Goal: Information Seeking & Learning: Learn about a topic

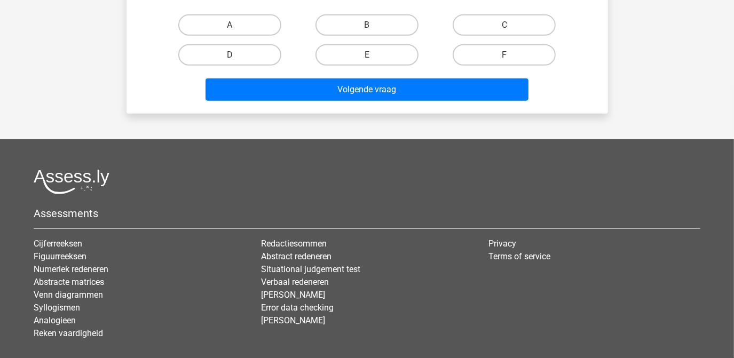
scroll to position [631, 0]
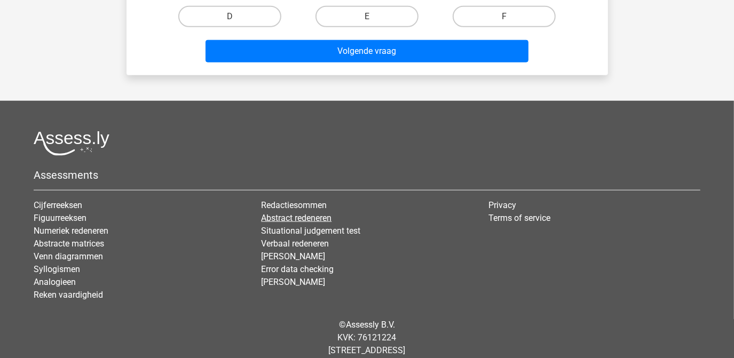
click at [295, 217] on link "Abstract redeneren" at bounding box center [296, 218] width 71 height 10
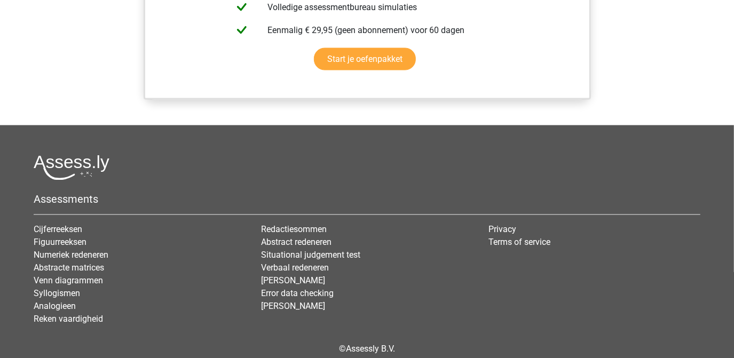
scroll to position [1268, 0]
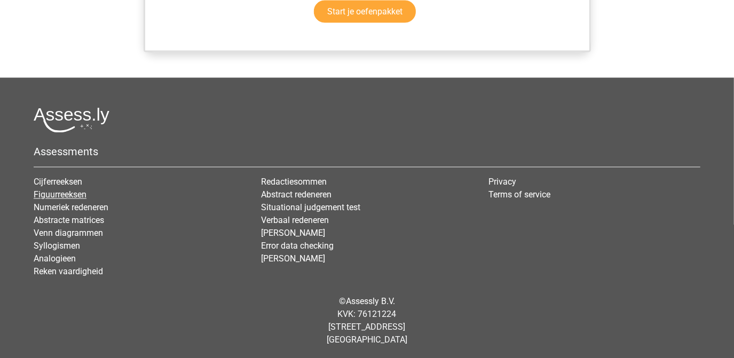
click at [74, 192] on link "Figuurreeksen" at bounding box center [60, 195] width 53 height 10
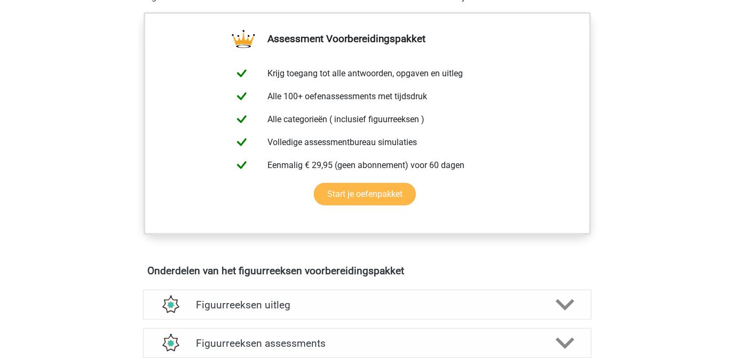
scroll to position [486, 0]
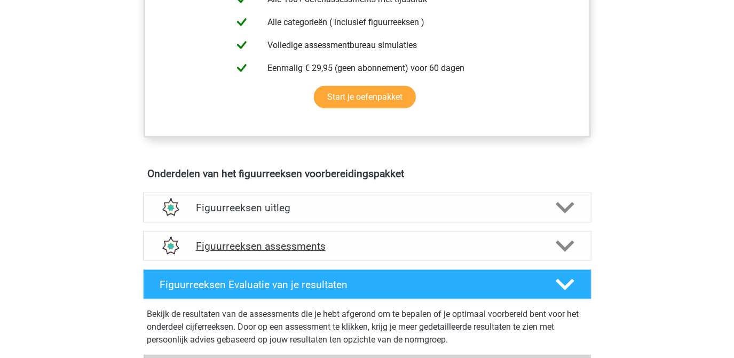
click at [564, 247] on polygon at bounding box center [565, 247] width 19 height 12
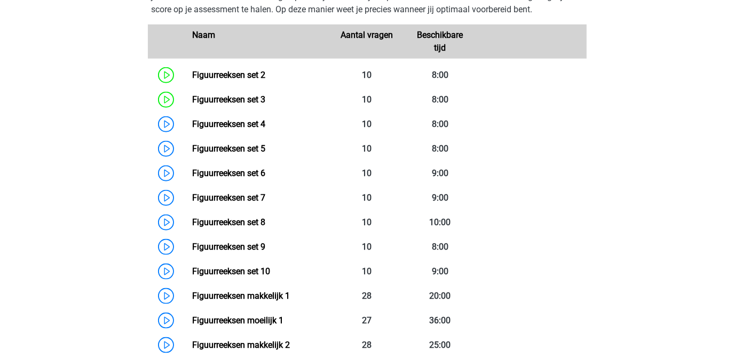
scroll to position [777, 0]
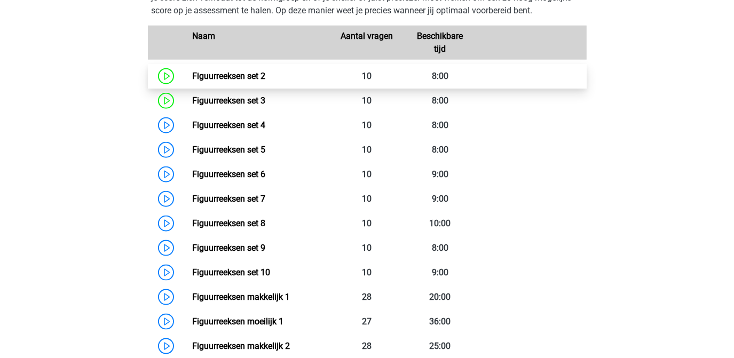
click at [241, 76] on link "Figuurreeksen set 2" at bounding box center [228, 76] width 73 height 10
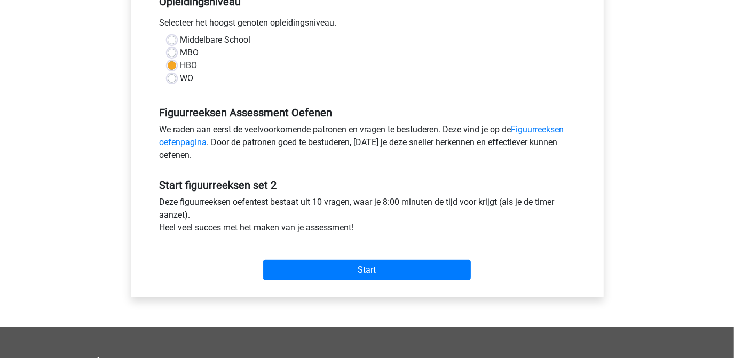
scroll to position [388, 0]
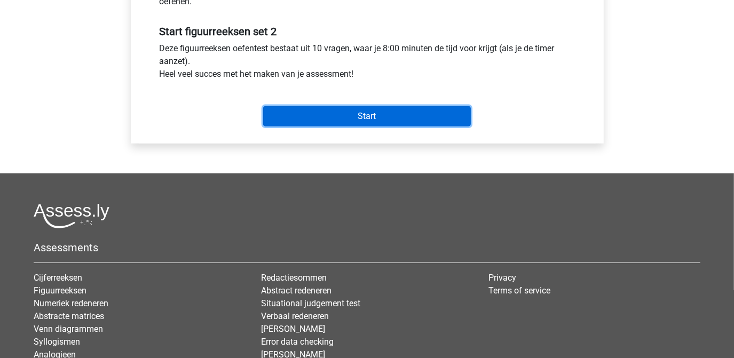
click at [386, 113] on input "Start" at bounding box center [367, 116] width 208 height 20
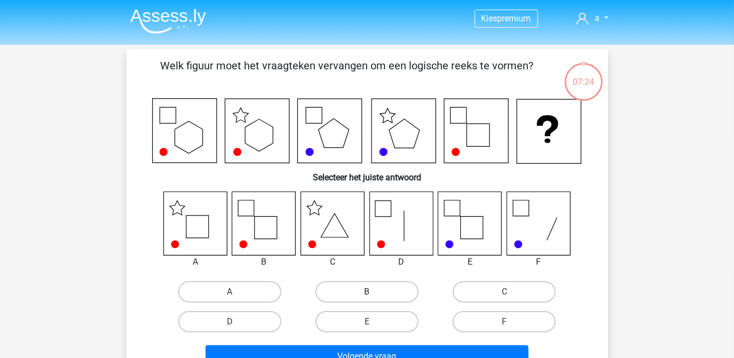
click at [371, 290] on label "B" at bounding box center [367, 291] width 103 height 21
click at [371, 292] on input "B" at bounding box center [370, 295] width 7 height 7
radio input "true"
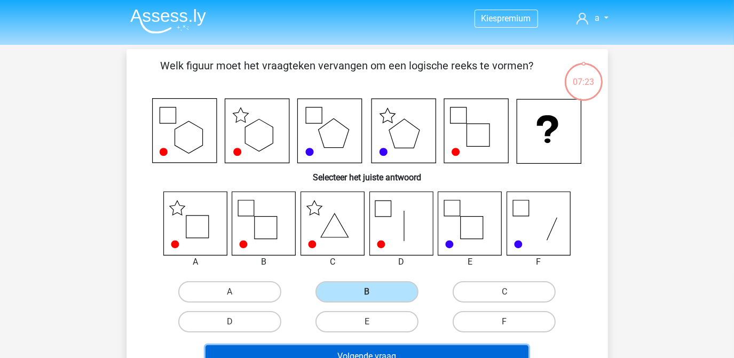
click at [379, 349] on button "Volgende vraag" at bounding box center [367, 357] width 323 height 22
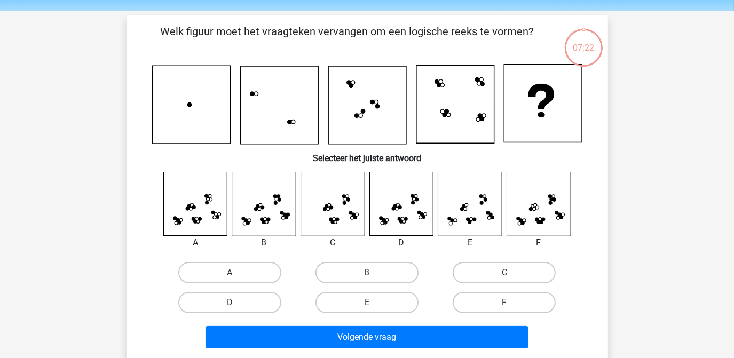
scroll to position [49, 0]
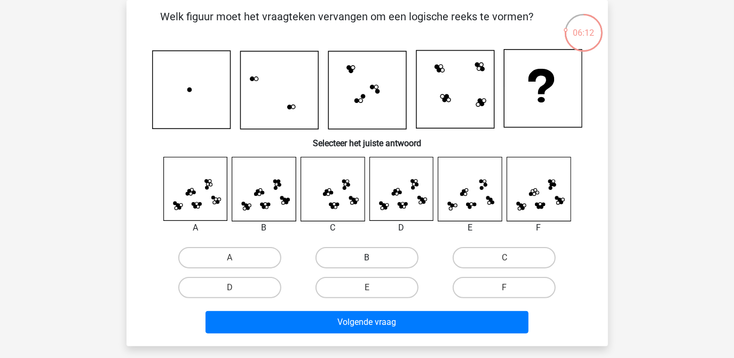
click at [378, 250] on label "B" at bounding box center [367, 257] width 103 height 21
click at [374, 258] on input "B" at bounding box center [370, 261] width 7 height 7
radio input "true"
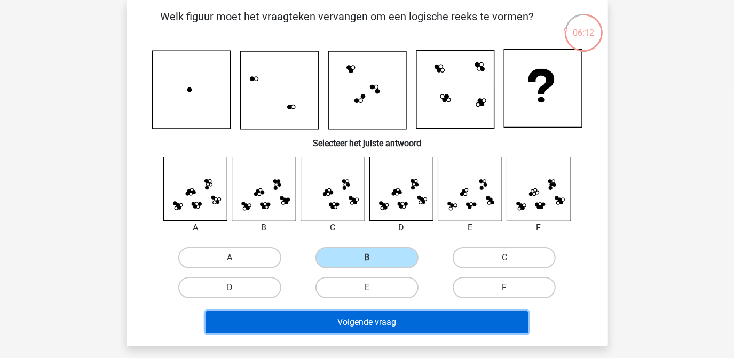
click at [375, 318] on button "Volgende vraag" at bounding box center [367, 322] width 323 height 22
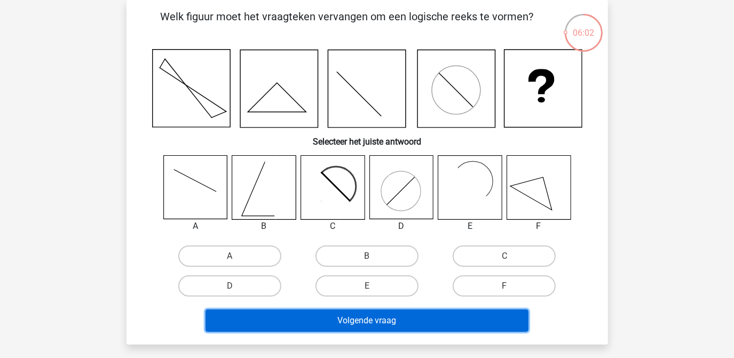
click at [376, 318] on button "Volgende vraag" at bounding box center [367, 321] width 323 height 22
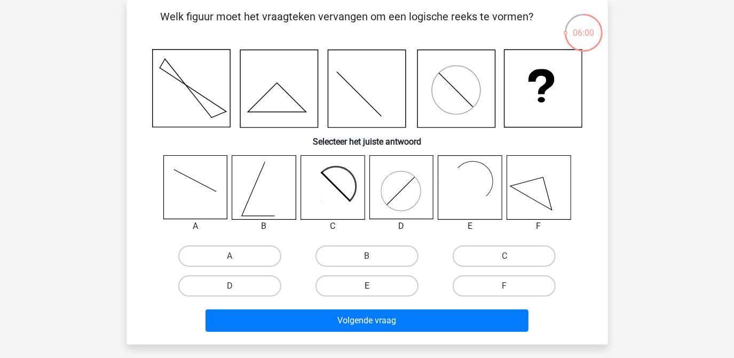
click at [369, 280] on label "E" at bounding box center [367, 286] width 103 height 21
click at [369, 286] on input "E" at bounding box center [370, 289] width 7 height 7
radio input "true"
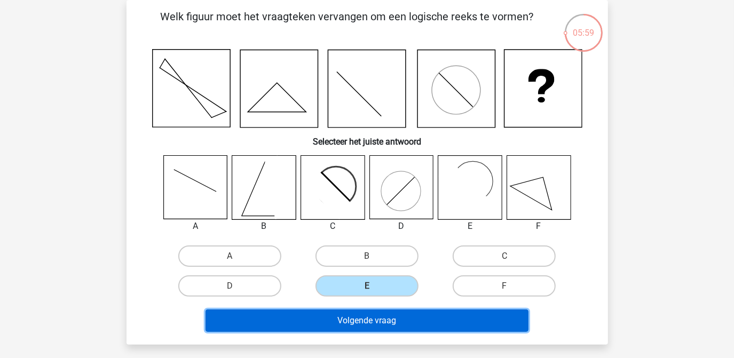
click at [369, 323] on button "Volgende vraag" at bounding box center [367, 321] width 323 height 22
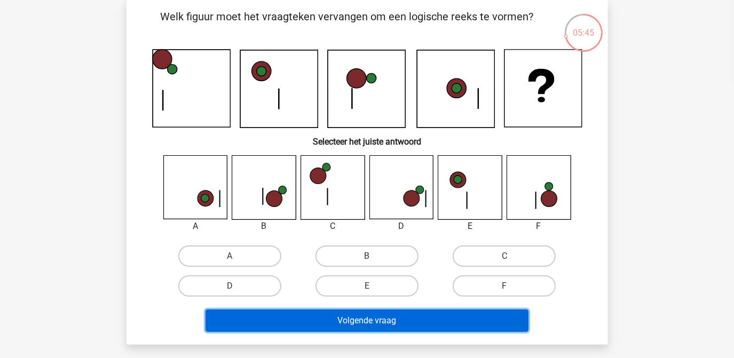
click at [369, 323] on button "Volgende vraag" at bounding box center [367, 321] width 323 height 22
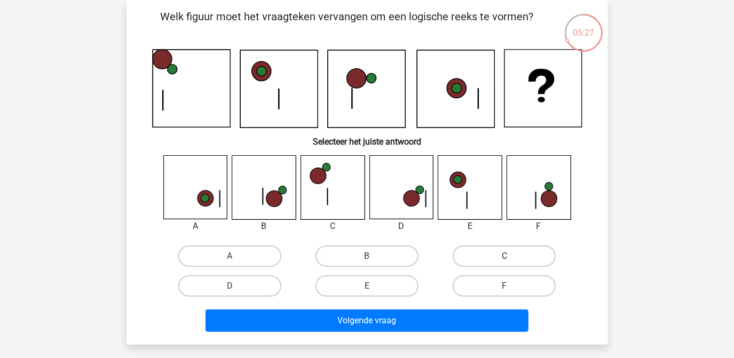
click at [510, 251] on label "C" at bounding box center [504, 256] width 103 height 21
click at [510, 256] on input "C" at bounding box center [508, 259] width 7 height 7
radio input "true"
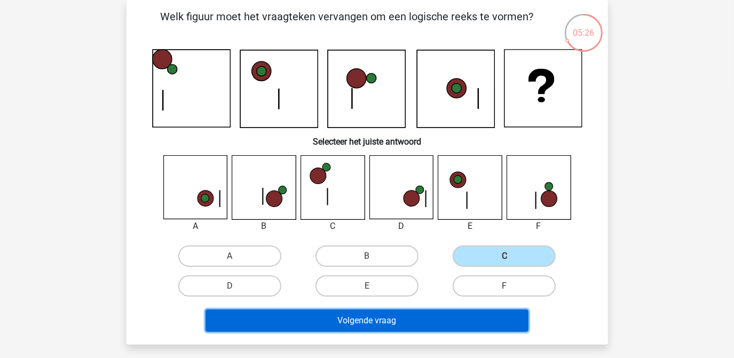
click at [412, 322] on button "Volgende vraag" at bounding box center [367, 321] width 323 height 22
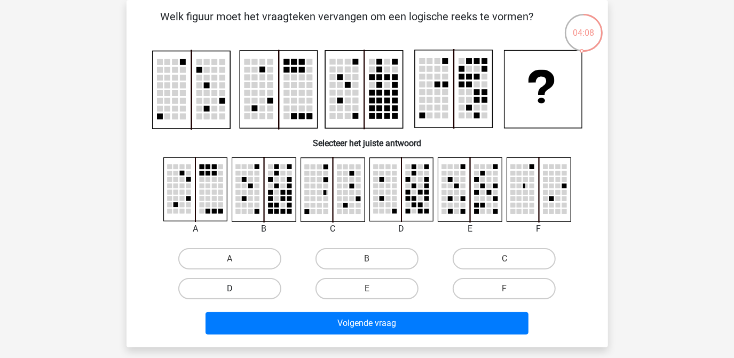
click at [221, 293] on label "D" at bounding box center [229, 288] width 103 height 21
click at [230, 293] on input "D" at bounding box center [233, 292] width 7 height 7
radio input "true"
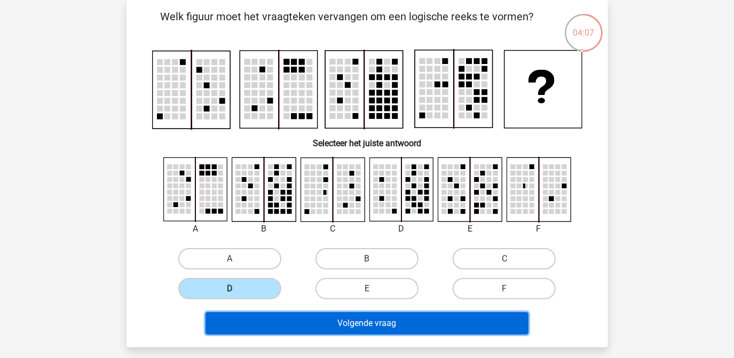
click at [419, 318] on button "Volgende vraag" at bounding box center [367, 323] width 323 height 22
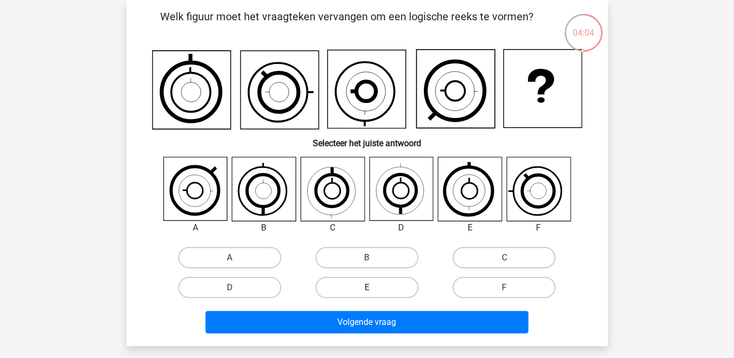
drag, startPoint x: 357, startPoint y: 289, endPoint x: 380, endPoint y: 314, distance: 33.7
click at [358, 290] on label "E" at bounding box center [367, 287] width 103 height 21
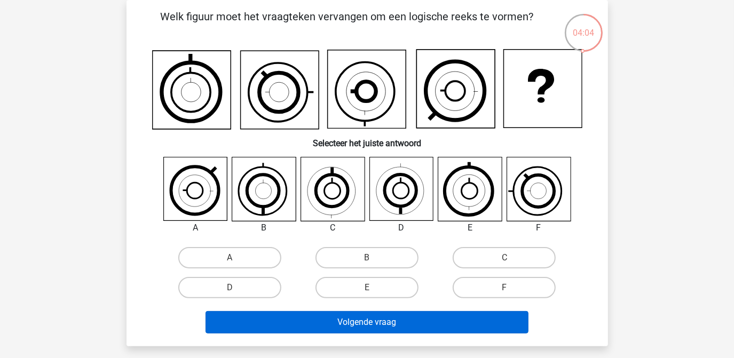
click at [367, 290] on input "E" at bounding box center [370, 291] width 7 height 7
radio input "true"
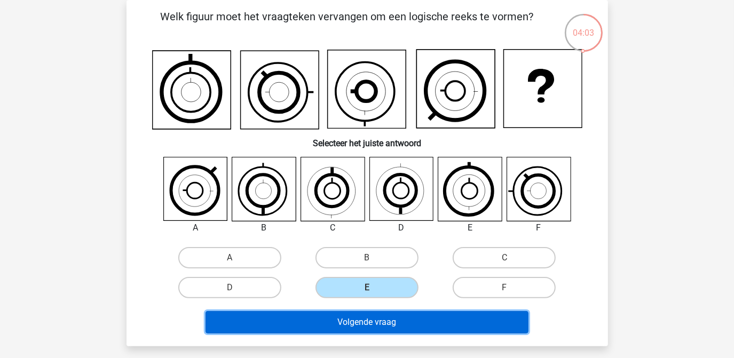
click at [382, 324] on button "Volgende vraag" at bounding box center [367, 322] width 323 height 22
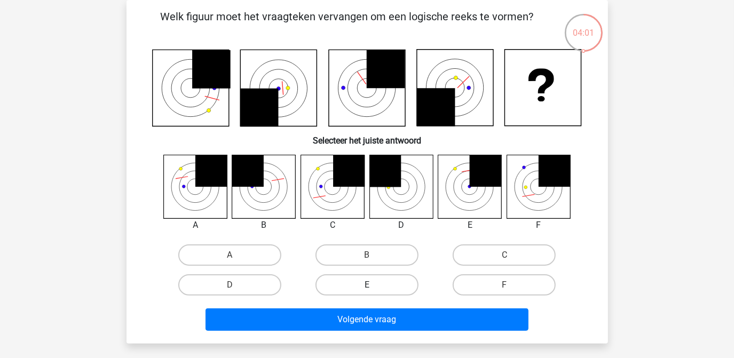
click at [381, 284] on label "E" at bounding box center [367, 285] width 103 height 21
click at [374, 285] on input "E" at bounding box center [370, 288] width 7 height 7
radio input "true"
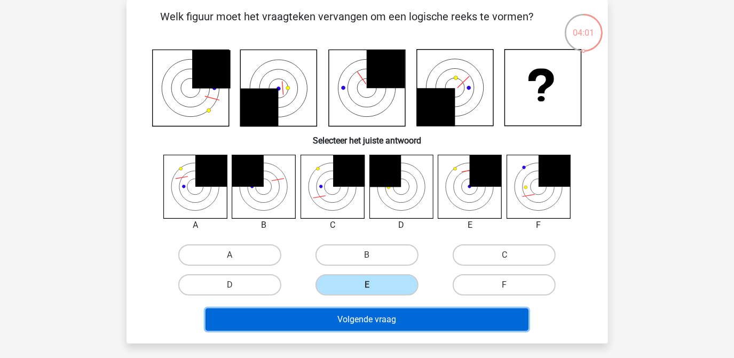
click at [380, 319] on button "Volgende vraag" at bounding box center [367, 320] width 323 height 22
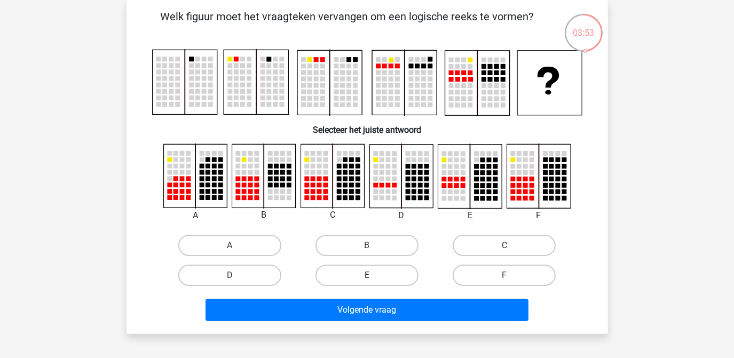
click at [379, 271] on label "E" at bounding box center [367, 275] width 103 height 21
click at [374, 276] on input "E" at bounding box center [370, 279] width 7 height 7
radio input "true"
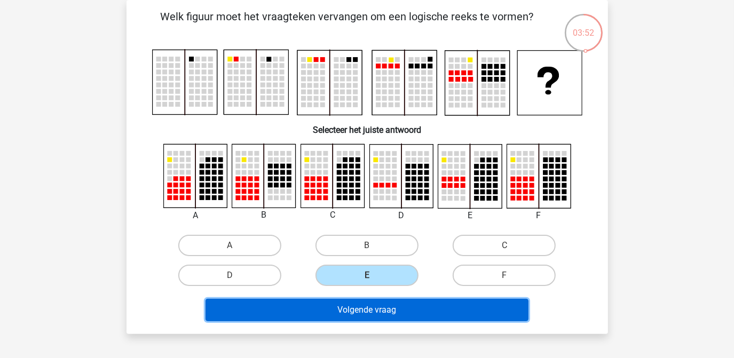
click at [380, 314] on button "Volgende vraag" at bounding box center [367, 310] width 323 height 22
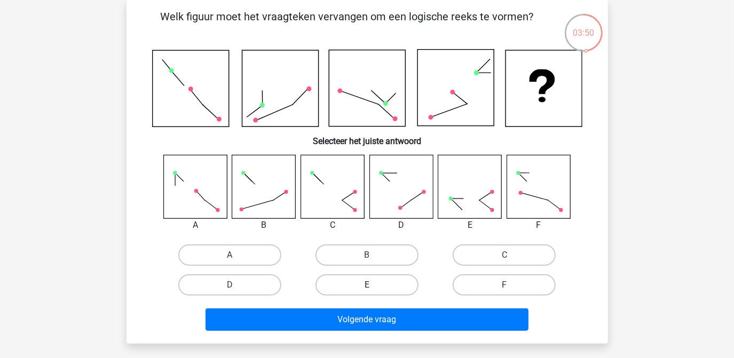
drag, startPoint x: 395, startPoint y: 277, endPoint x: 396, endPoint y: 291, distance: 14.4
click at [395, 278] on label "E" at bounding box center [367, 285] width 103 height 21
click at [374, 285] on input "E" at bounding box center [370, 288] width 7 height 7
radio input "true"
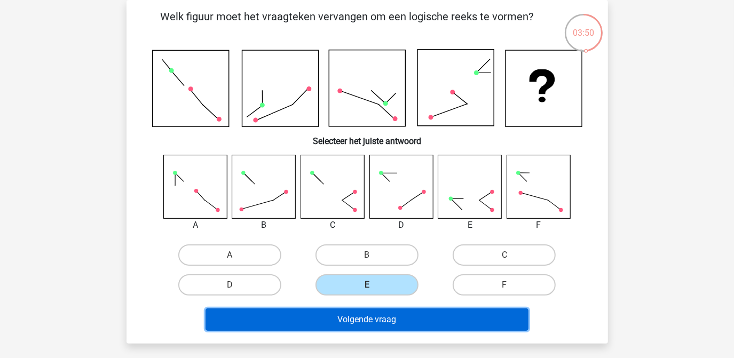
click at [393, 329] on button "Volgende vraag" at bounding box center [367, 320] width 323 height 22
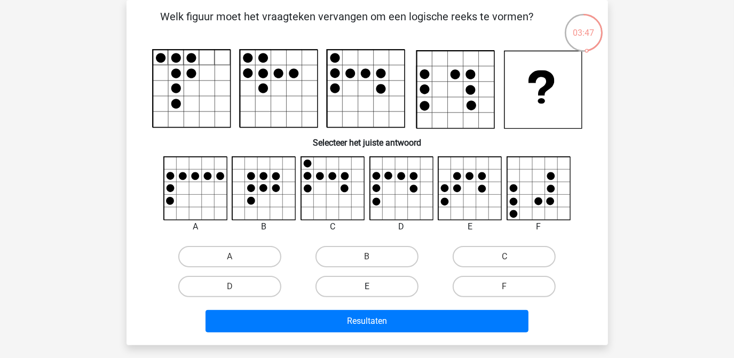
click at [396, 287] on label "E" at bounding box center [367, 286] width 103 height 21
click at [374, 287] on input "E" at bounding box center [370, 290] width 7 height 7
radio input "true"
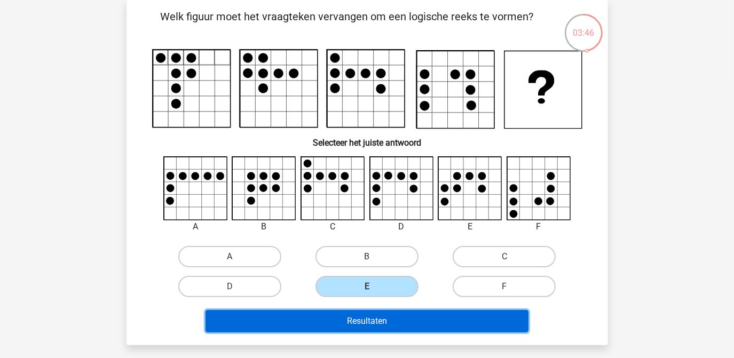
click at [413, 314] on button "Resultaten" at bounding box center [367, 321] width 323 height 22
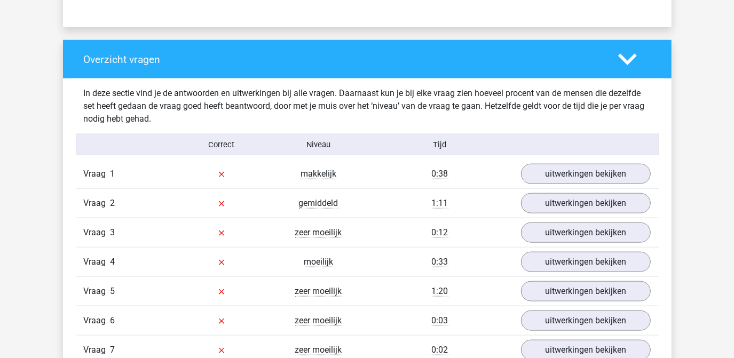
scroll to position [825, 0]
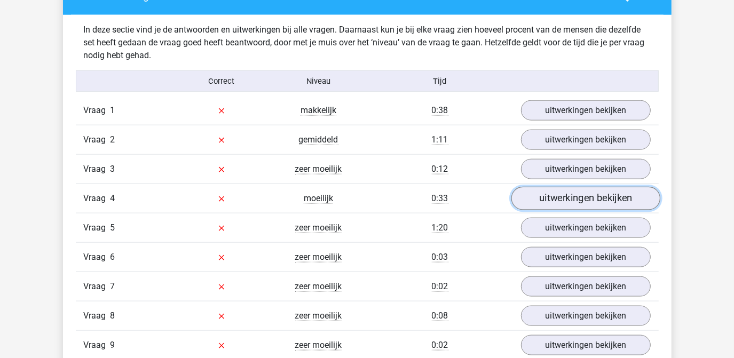
click at [597, 202] on link "uitwerkingen bekijken" at bounding box center [585, 199] width 149 height 24
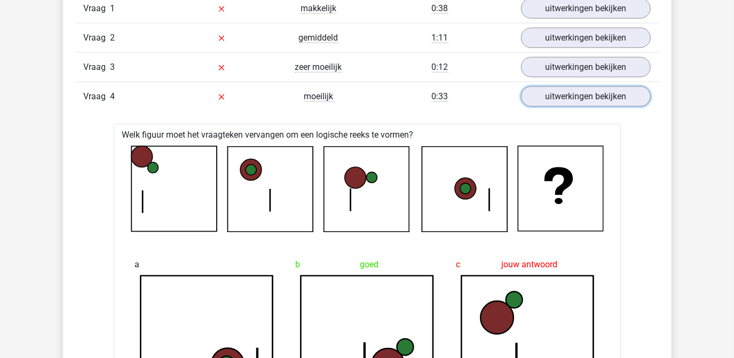
scroll to position [922, 0]
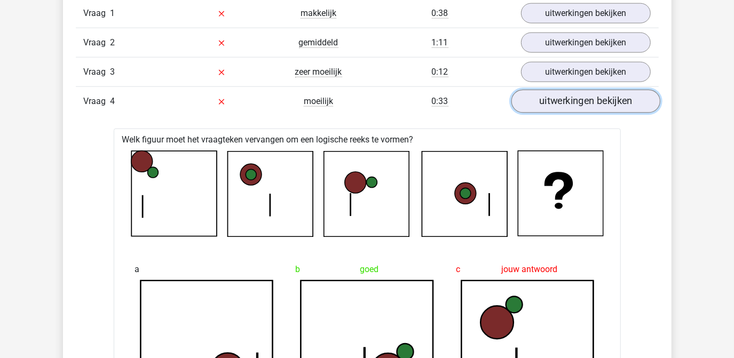
click at [596, 103] on link "uitwerkingen bekijken" at bounding box center [585, 102] width 149 height 24
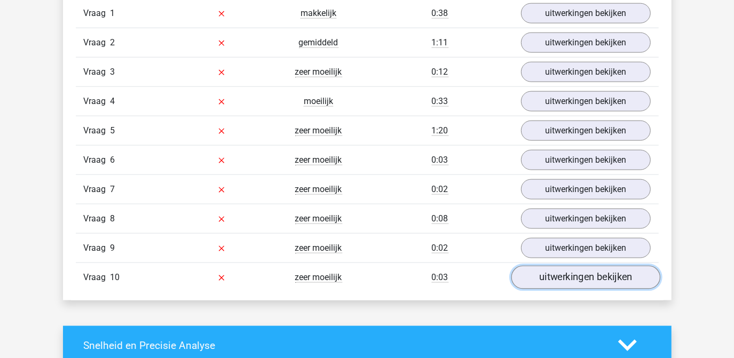
click at [566, 278] on link "uitwerkingen bekijken" at bounding box center [585, 278] width 149 height 24
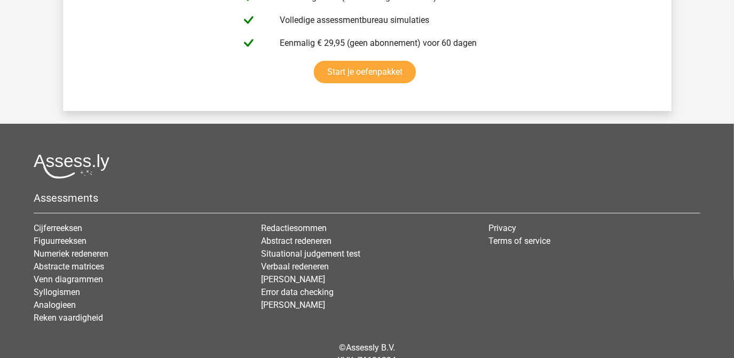
scroll to position [2865, 0]
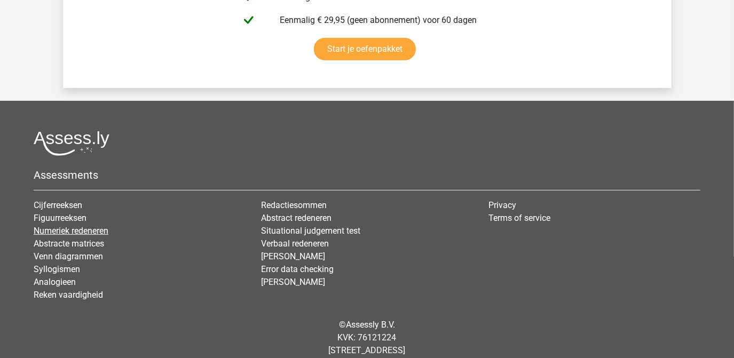
click at [64, 226] on link "Numeriek redeneren" at bounding box center [71, 231] width 75 height 10
click at [64, 213] on link "Figuurreeksen" at bounding box center [60, 218] width 53 height 10
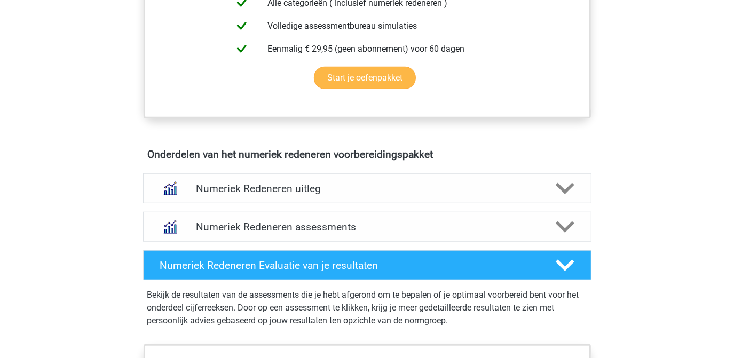
scroll to position [534, 0]
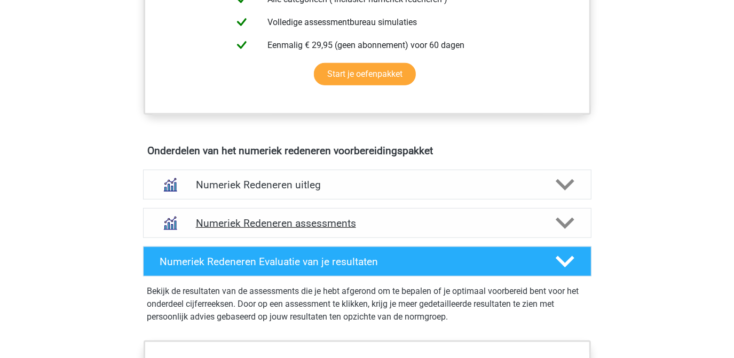
click at [559, 220] on polygon at bounding box center [565, 224] width 19 height 12
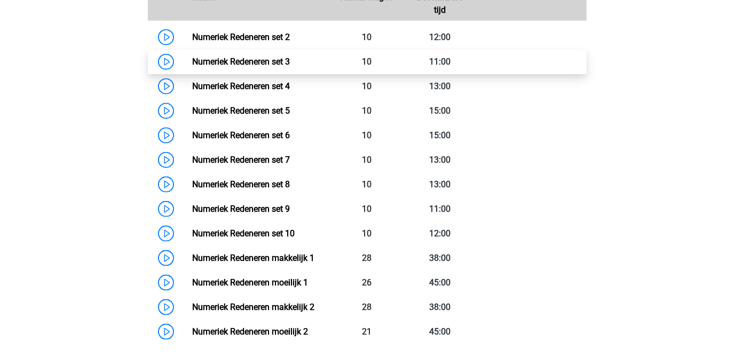
scroll to position [777, 0]
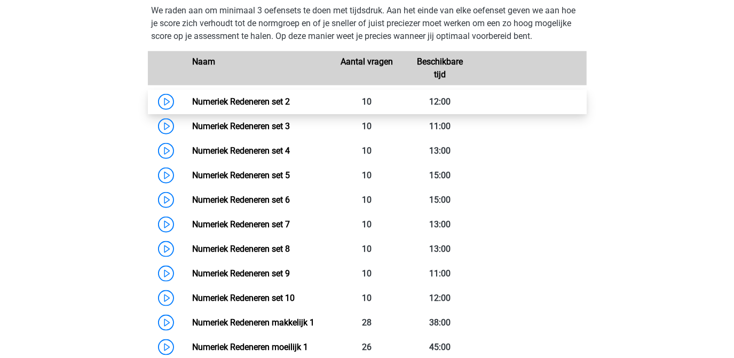
click at [253, 100] on link "Numeriek Redeneren set 2" at bounding box center [241, 102] width 98 height 10
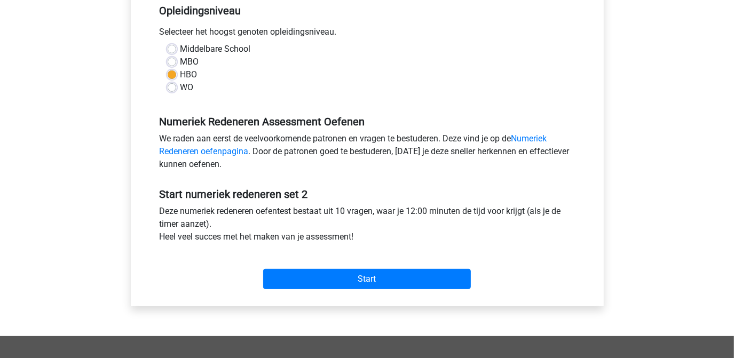
scroll to position [243, 0]
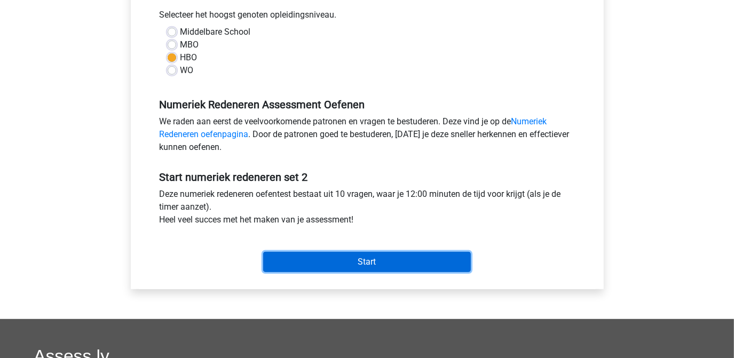
click at [359, 258] on input "Start" at bounding box center [367, 262] width 208 height 20
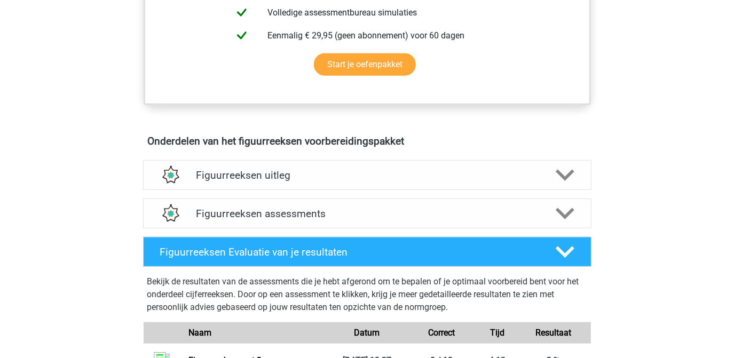
scroll to position [534, 0]
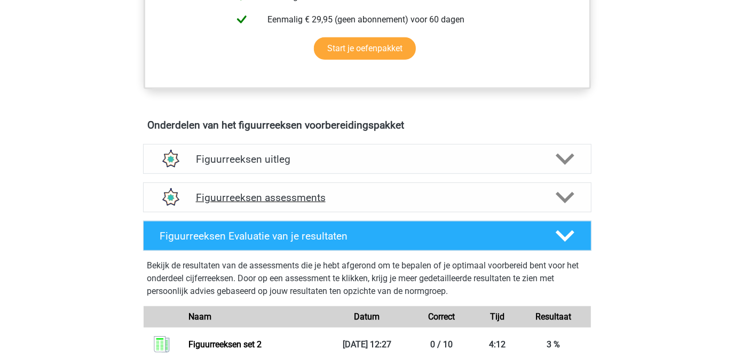
click at [562, 197] on polygon at bounding box center [565, 198] width 19 height 12
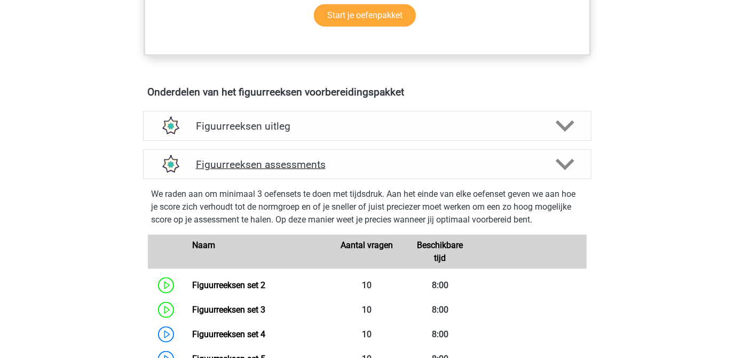
scroll to position [582, 0]
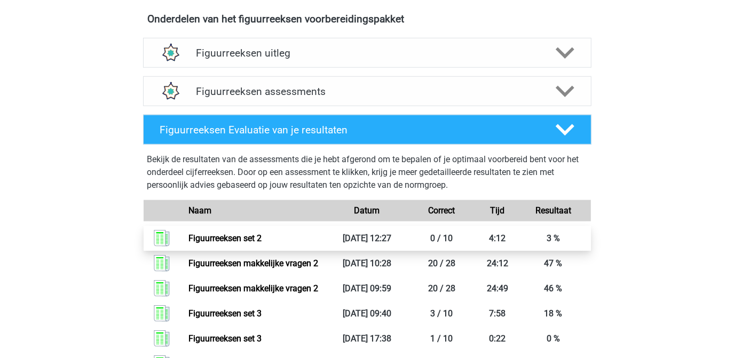
scroll to position [631, 0]
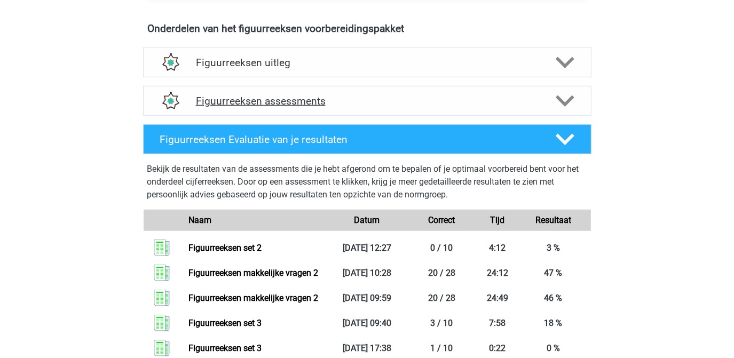
click at [306, 95] on h4 "Figuurreeksen assessments" at bounding box center [367, 101] width 343 height 12
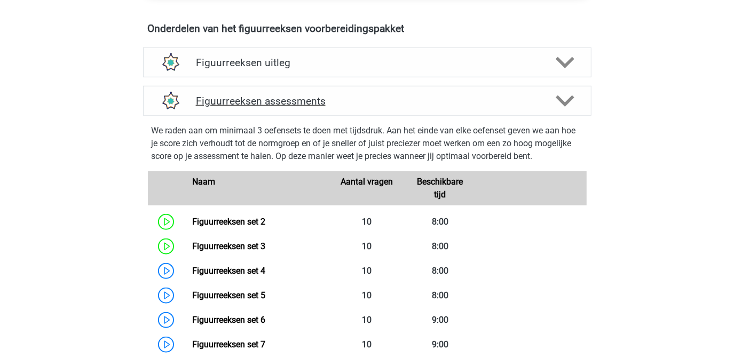
click at [306, 102] on h4 "Figuurreeksen assessments" at bounding box center [367, 101] width 343 height 12
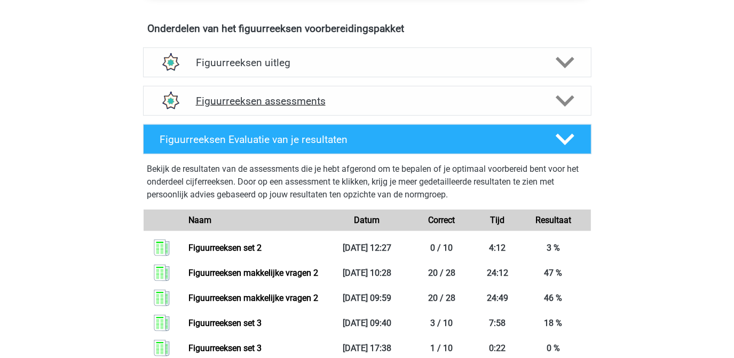
click at [306, 102] on h4 "Figuurreeksen assessments" at bounding box center [367, 101] width 343 height 12
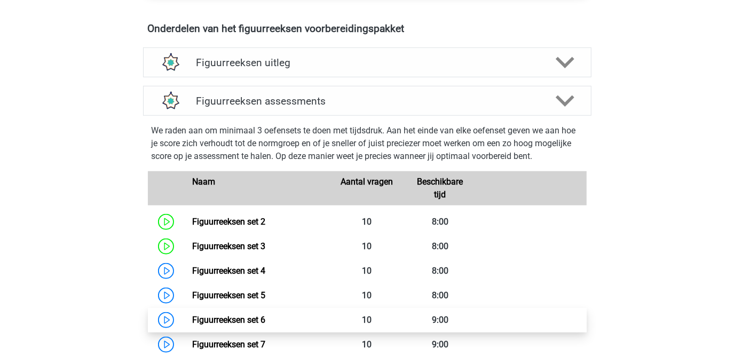
click at [263, 323] on link "Figuurreeksen set 6" at bounding box center [228, 320] width 73 height 10
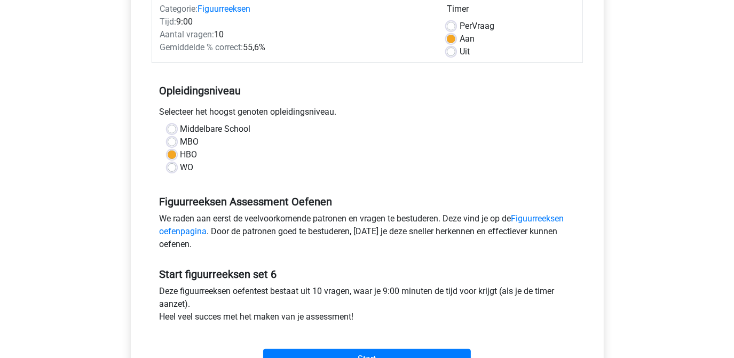
scroll to position [194, 0]
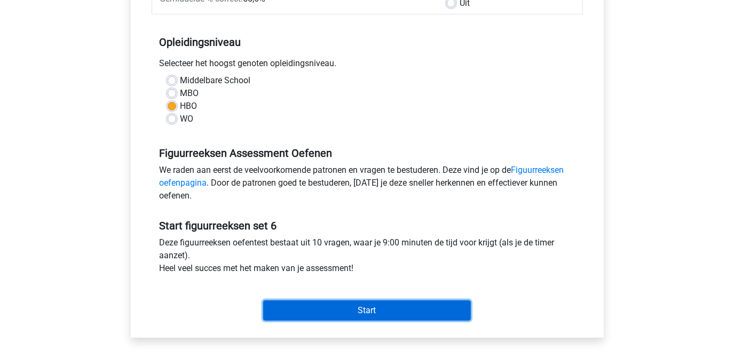
click at [365, 309] on input "Start" at bounding box center [367, 311] width 208 height 20
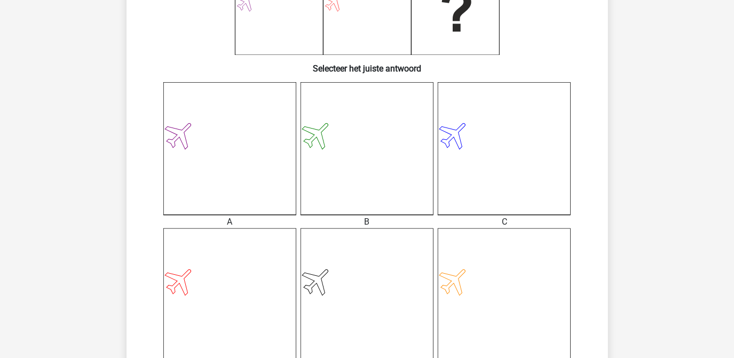
scroll to position [291, 0]
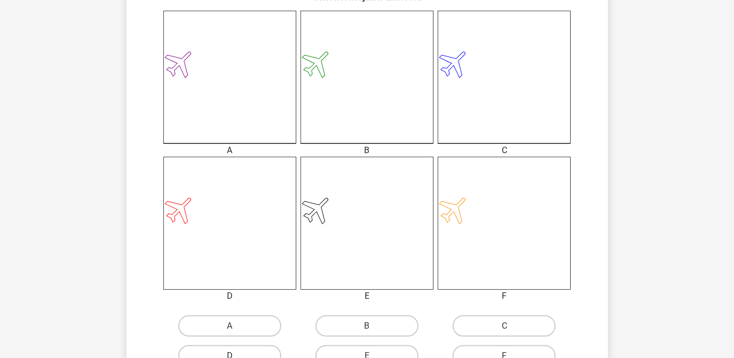
click at [237, 355] on label "D" at bounding box center [229, 356] width 103 height 21
click at [237, 356] on input "D" at bounding box center [233, 359] width 7 height 7
radio input "true"
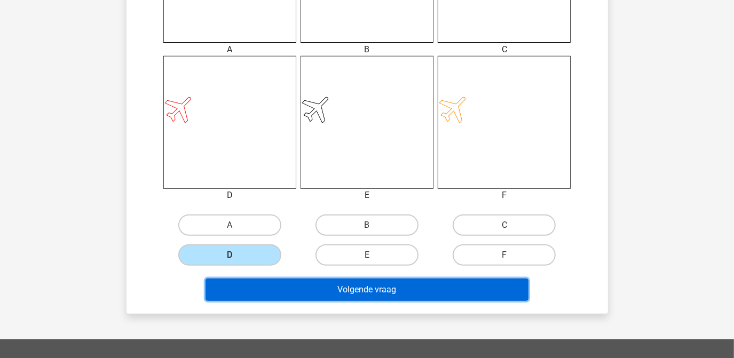
click at [358, 288] on button "Volgende vraag" at bounding box center [367, 290] width 323 height 22
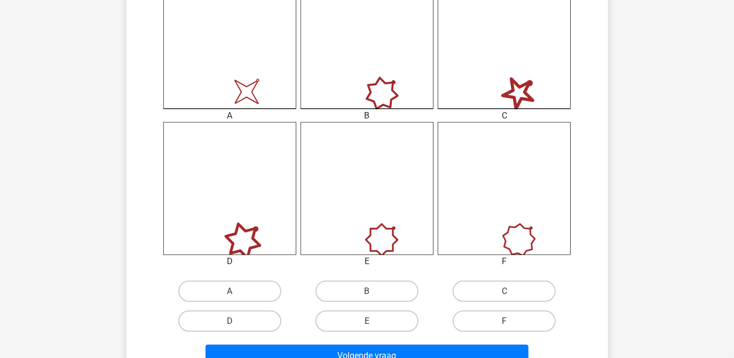
scroll to position [340, 0]
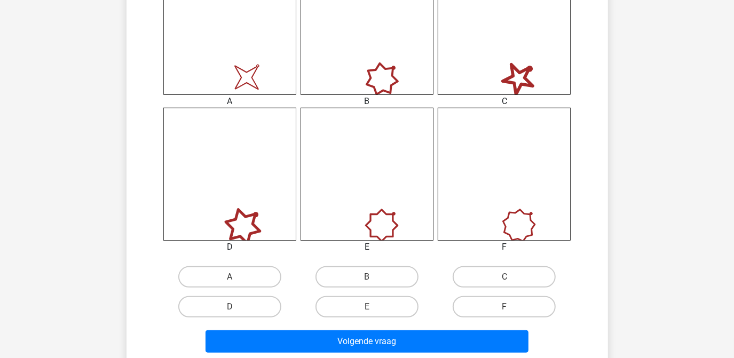
click at [236, 277] on input "A" at bounding box center [233, 280] width 7 height 7
radio input "true"
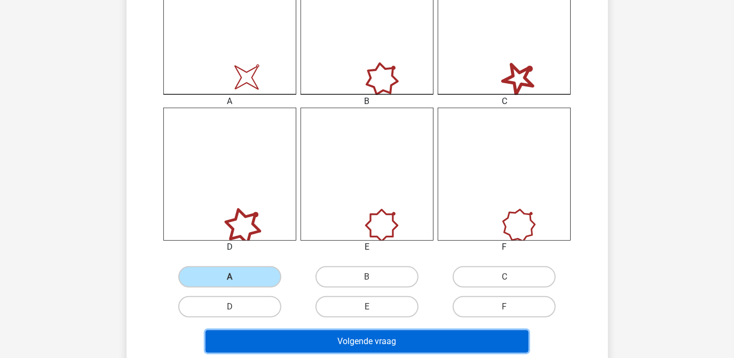
click at [374, 340] on button "Volgende vraag" at bounding box center [367, 342] width 323 height 22
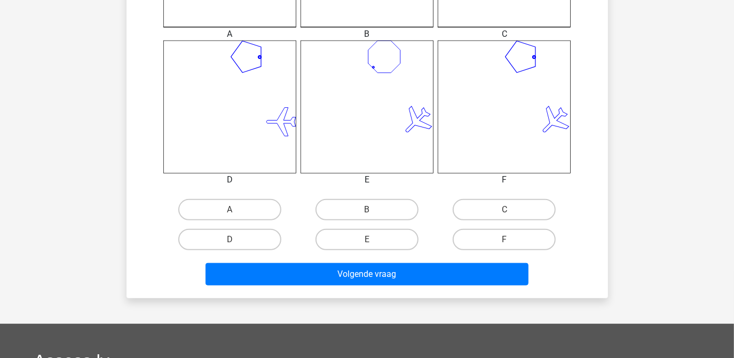
scroll to position [389, 0]
